Goal: Task Accomplishment & Management: Complete application form

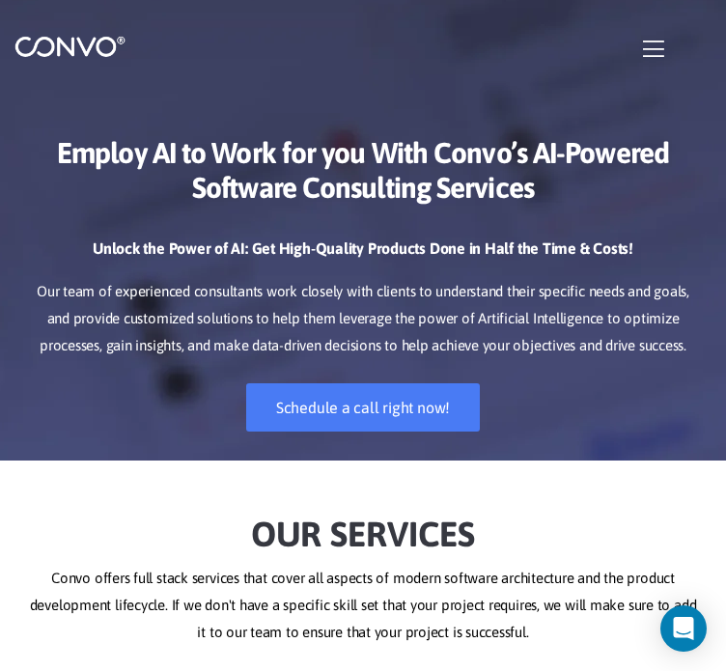
click at [662, 37] on icon "button" at bounding box center [653, 49] width 21 height 24
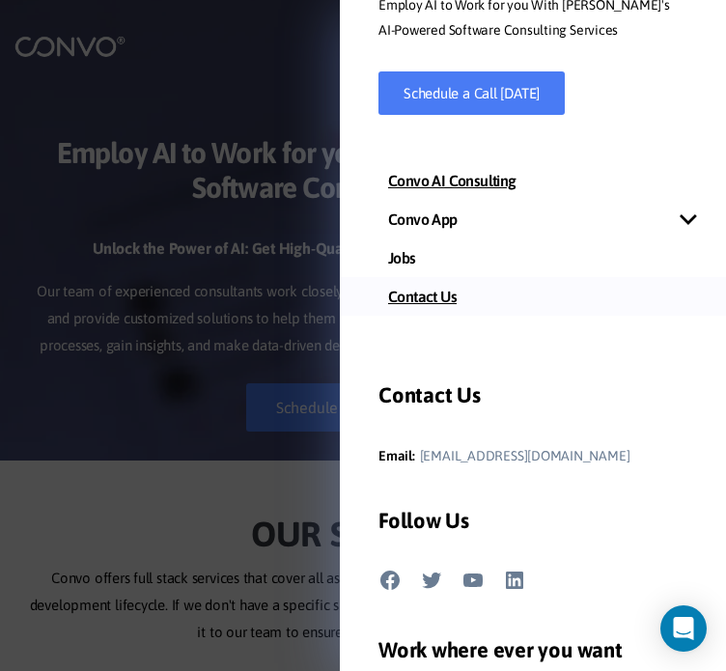
scroll to position [290, 0]
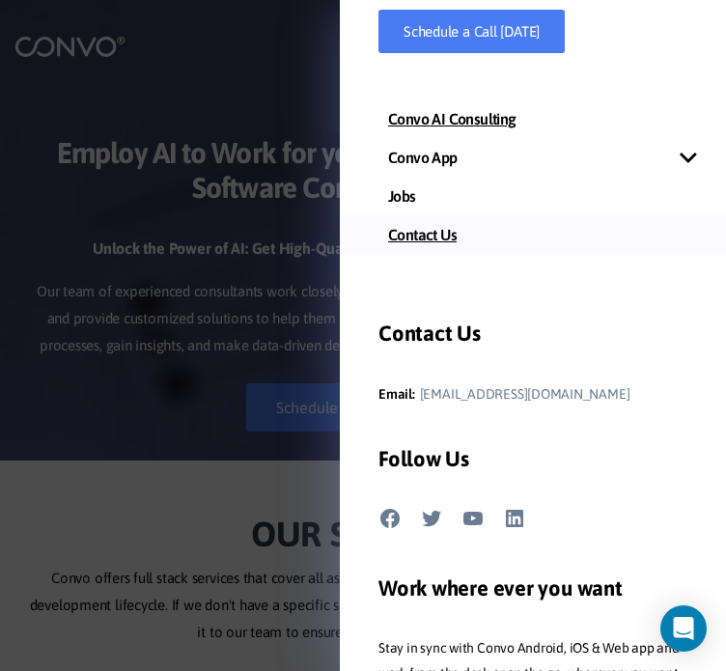
click at [448, 235] on link "Contact Us" at bounding box center [533, 234] width 386 height 39
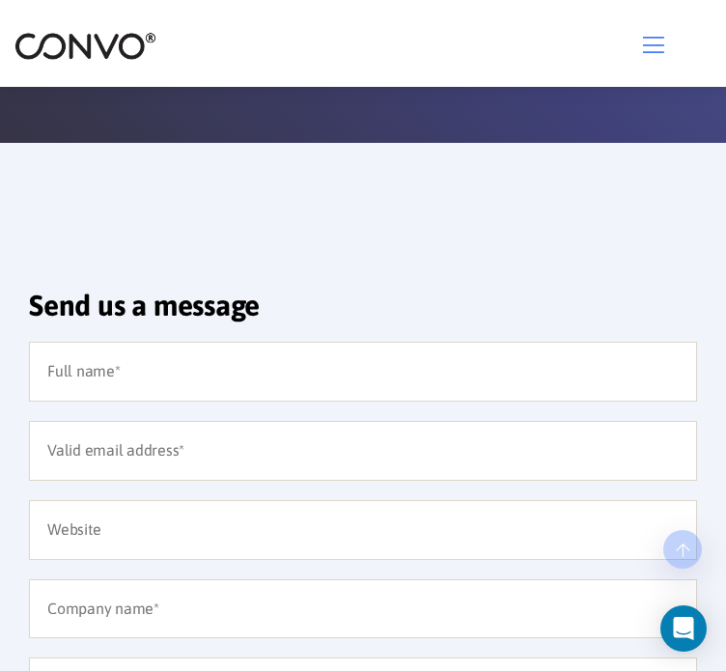
scroll to position [483, 0]
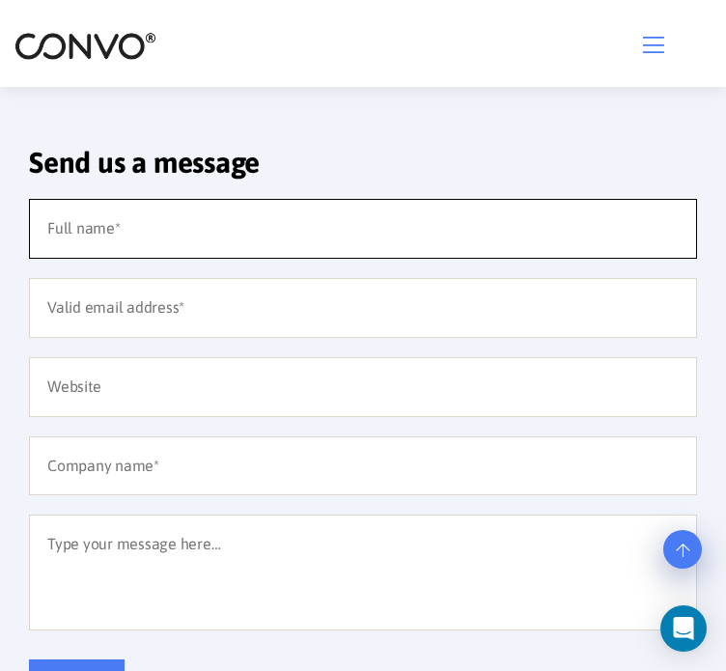
click at [168, 219] on input "text" at bounding box center [363, 229] width 668 height 60
type input "[PERSON_NAME]"
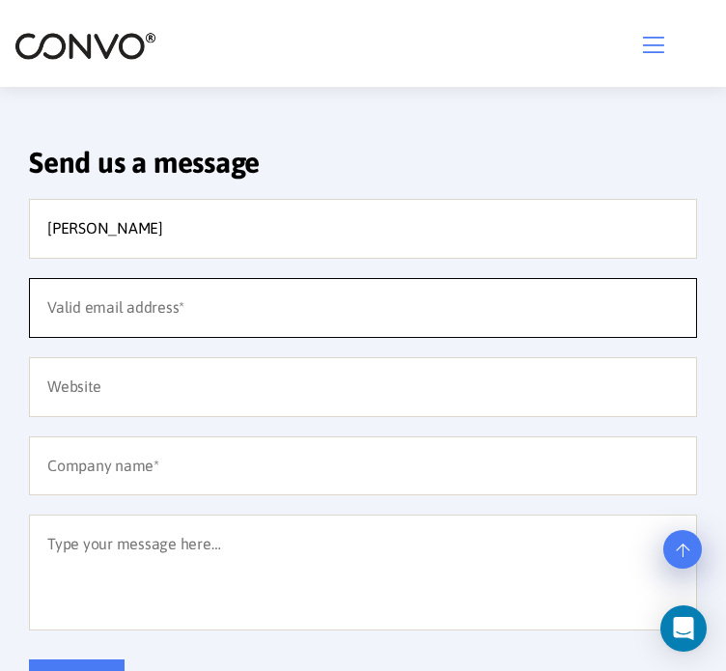
click at [100, 293] on input "email" at bounding box center [363, 308] width 668 height 60
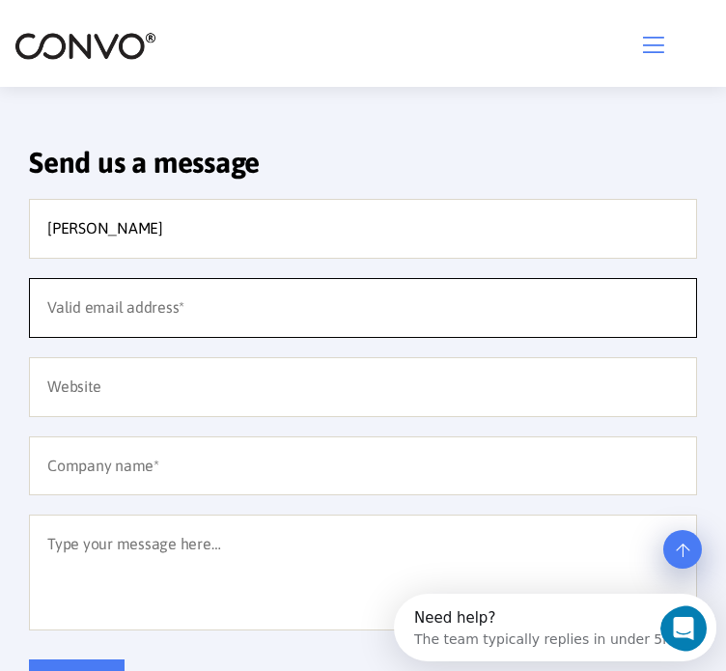
scroll to position [0, 0]
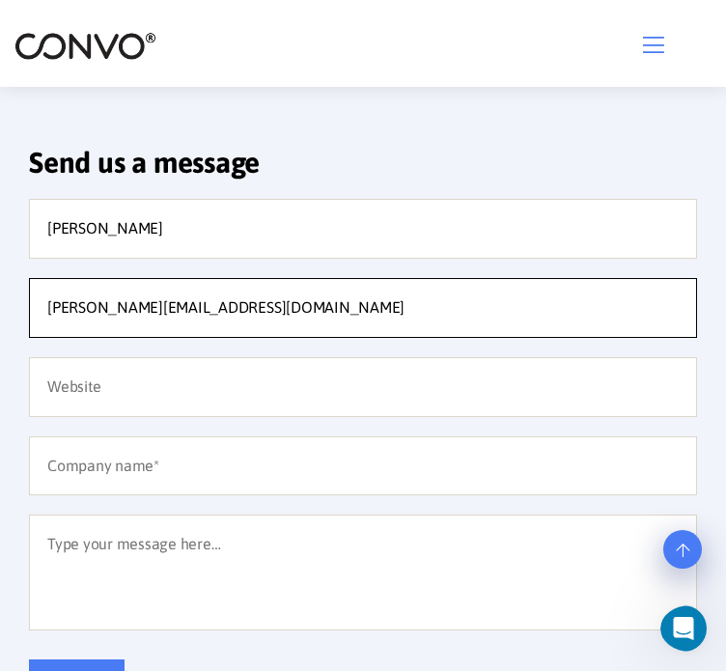
type input "[PERSON_NAME][EMAIL_ADDRESS][DOMAIN_NAME]"
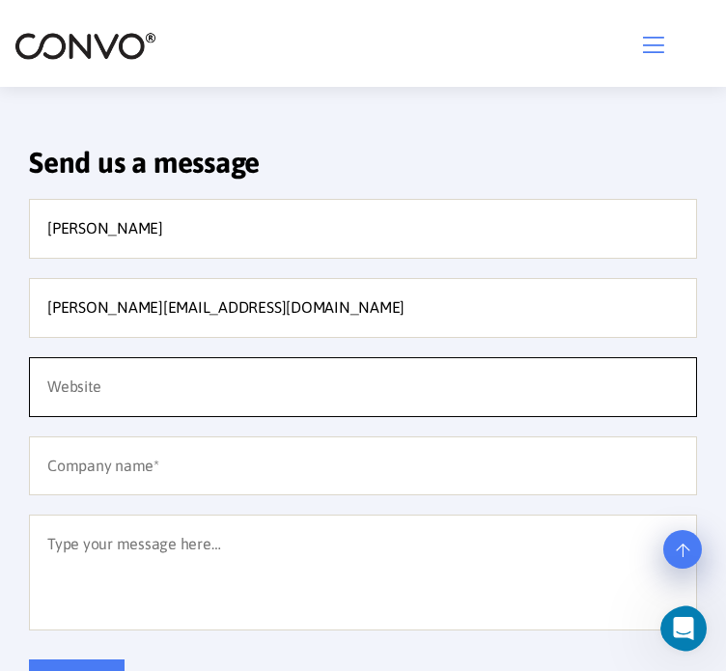
click at [120, 405] on input "text" at bounding box center [363, 387] width 668 height 60
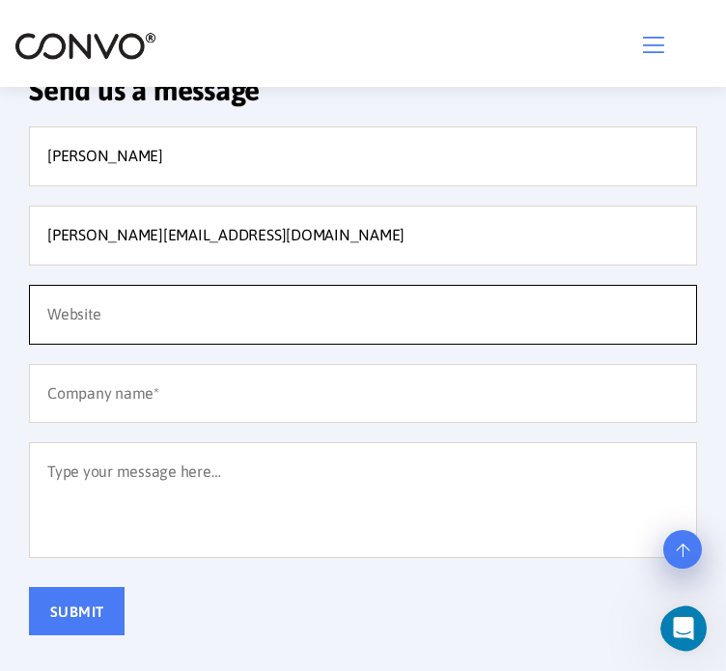
scroll to position [556, 0]
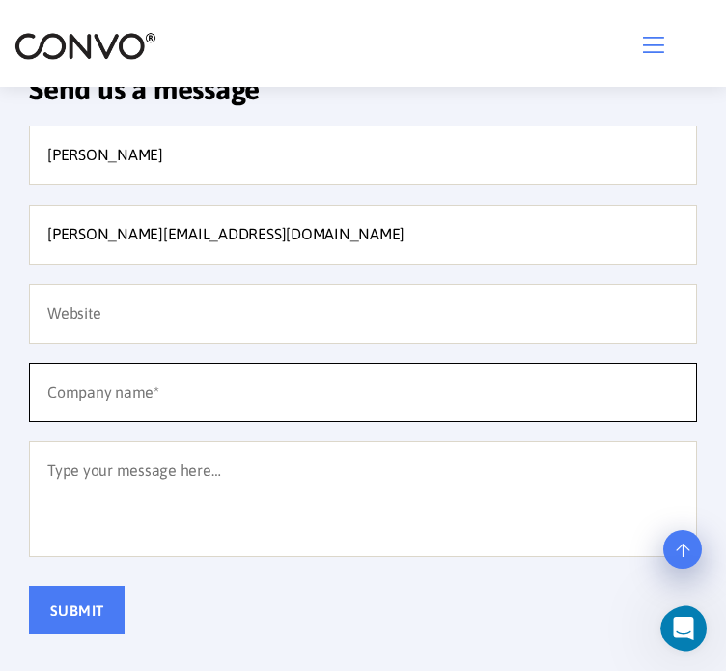
click at [123, 382] on input "text" at bounding box center [363, 393] width 668 height 60
type input "Ecoles Billières Etudiant"
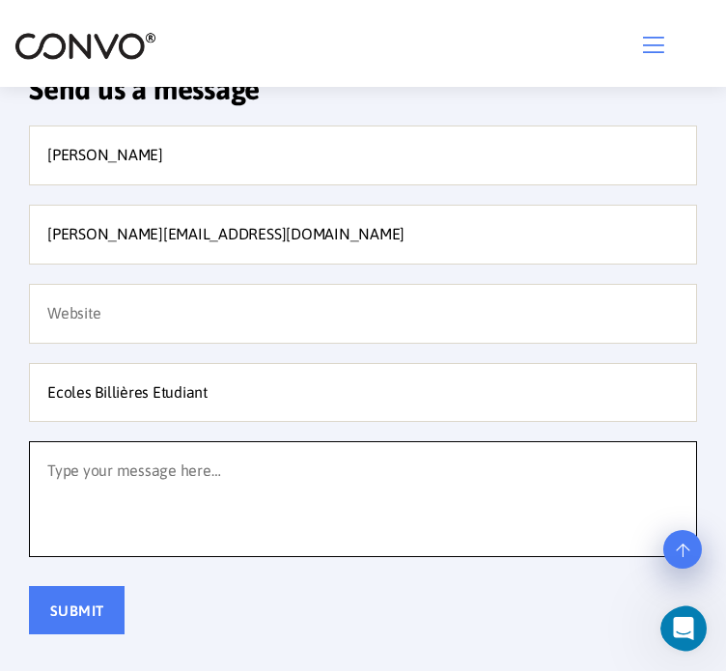
click at [196, 470] on textarea at bounding box center [363, 499] width 668 height 116
click at [270, 486] on textarea at bounding box center [363, 499] width 668 height 116
paste textarea "Madame, Monsieur, Je vous adresse ma candidature spontanée car je souhaiterais …"
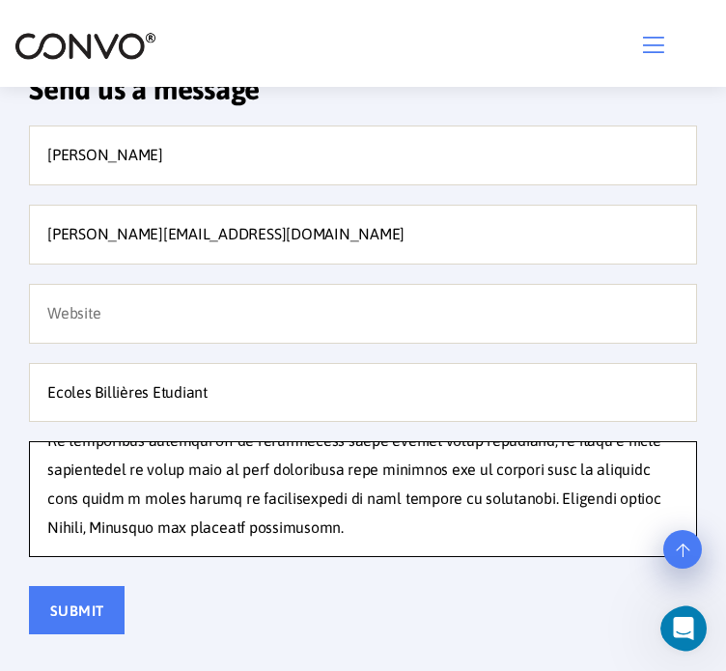
scroll to position [952, 0]
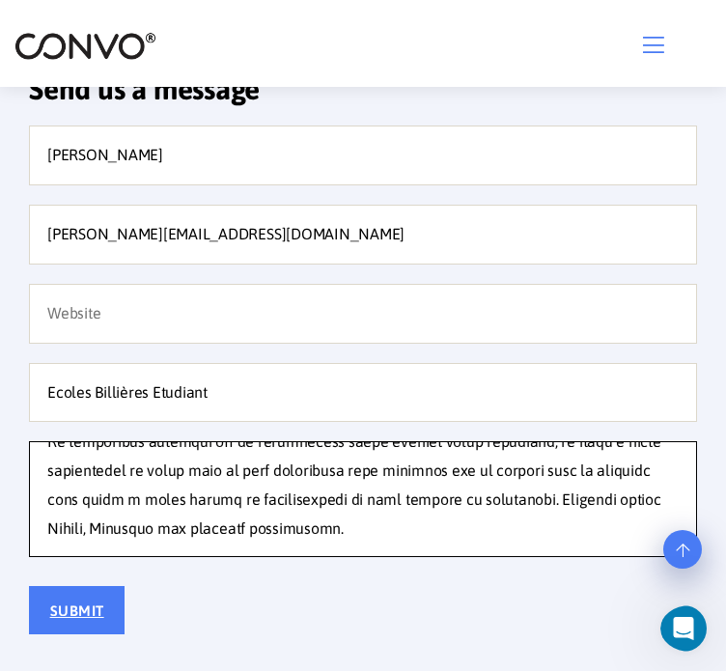
type textarea "Madame, Monsieur, Je vous adresse ma candidature spontanée car je souhaiterais …"
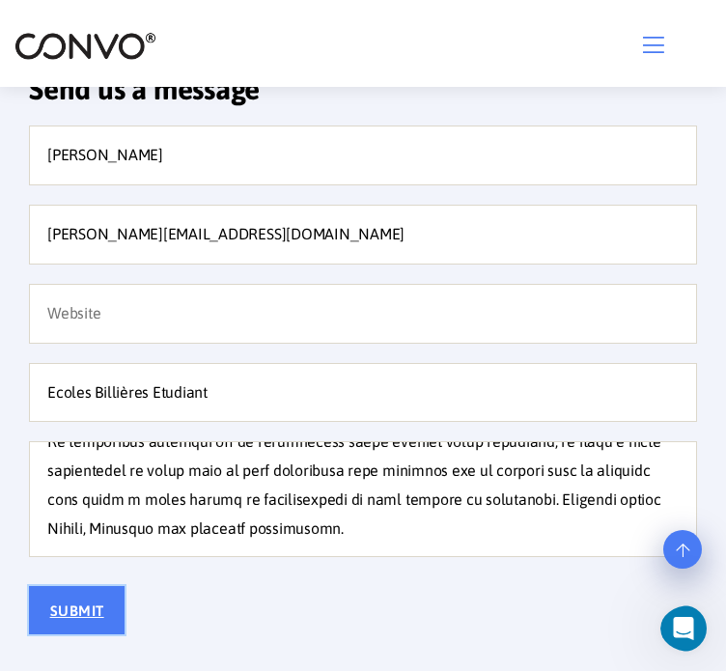
drag, startPoint x: 162, startPoint y: 597, endPoint x: 177, endPoint y: 598, distance: 14.5
click at [125, 598] on input "Submit" at bounding box center [77, 610] width 96 height 48
click at [340, 358] on div "AZAS Melvin melvin.azas65@gmail.com Ecoles Billières Etudiant Submit" at bounding box center [362, 380] width 697 height 509
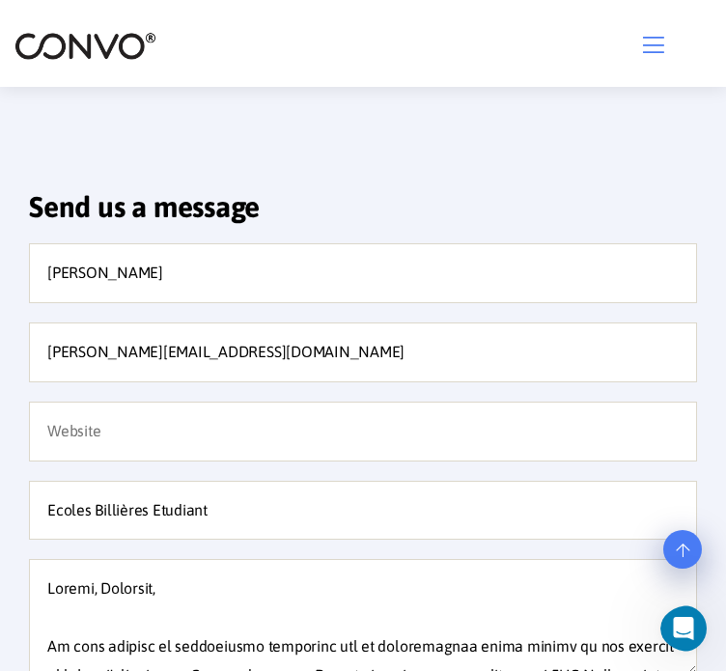
scroll to position [437, 0]
